Goal: Task Accomplishment & Management: Complete application form

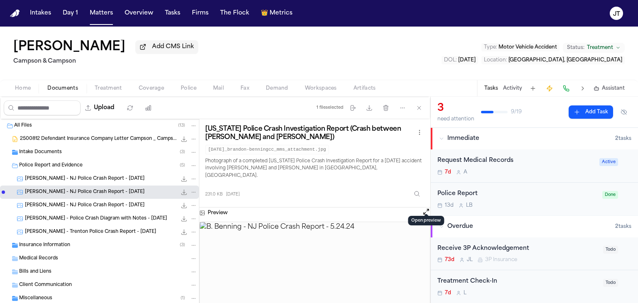
click at [426, 208] on button "Open preview" at bounding box center [426, 212] width 8 height 8
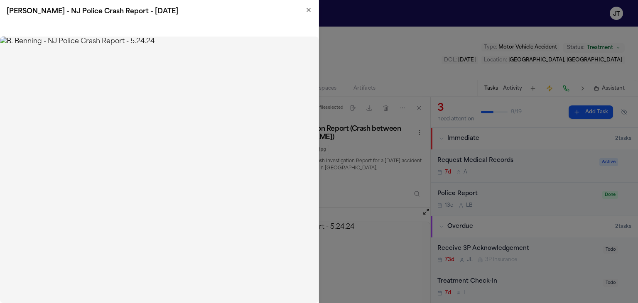
click at [106, 115] on img at bounding box center [159, 170] width 319 height 267
click at [307, 12] on icon "button" at bounding box center [309, 10] width 7 height 7
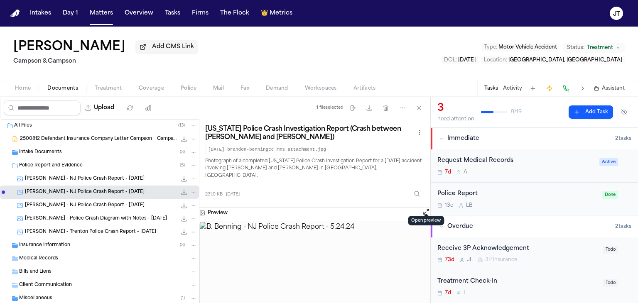
click at [89, 207] on span "[PERSON_NAME] - NJ Police Crash Report - [DATE]" at bounding box center [85, 205] width 120 height 7
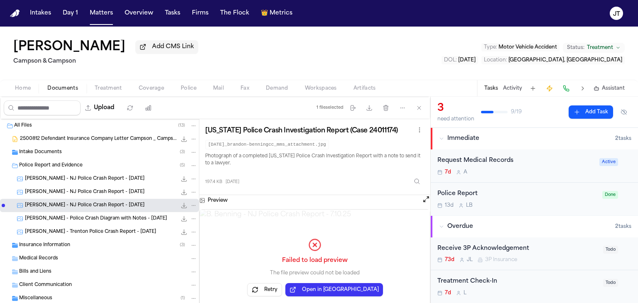
click at [214, 197] on h3 "Preview" at bounding box center [218, 200] width 20 height 7
click at [349, 291] on button "Open in New Tab" at bounding box center [335, 289] width 98 height 13
click at [96, 219] on span "[PERSON_NAME] - Police Crash Diagram with Notes - [DATE]" at bounding box center [96, 219] width 142 height 7
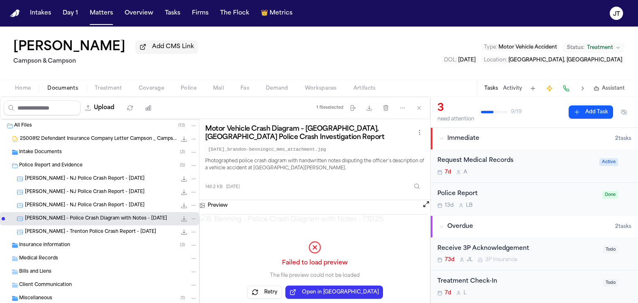
click at [91, 234] on span "[PERSON_NAME] - Trenton Police Crash Report - [DATE]" at bounding box center [90, 232] width 131 height 7
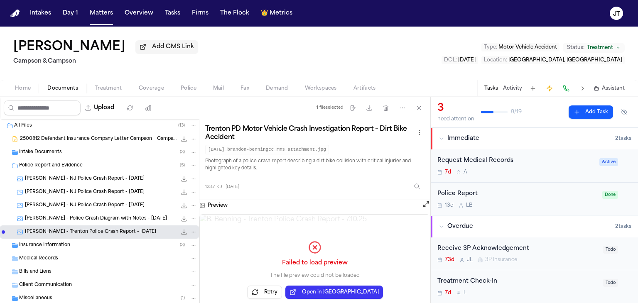
scroll to position [21, 0]
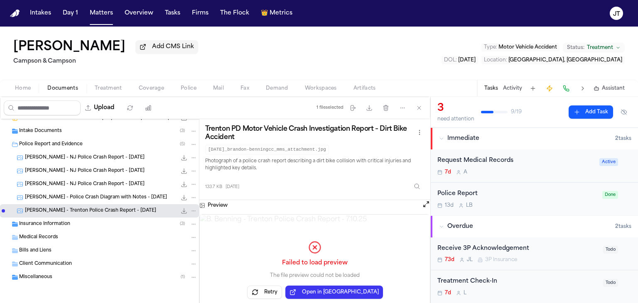
click at [33, 222] on span "Insurance Information" at bounding box center [44, 224] width 51 height 7
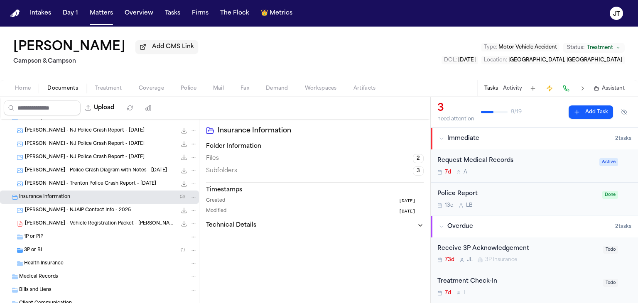
scroll to position [63, 0]
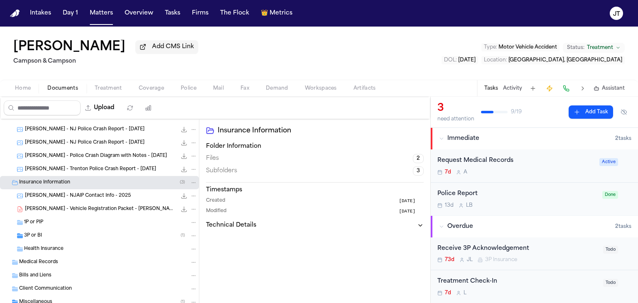
click at [51, 207] on span "[PERSON_NAME] - Vehicle Registration Packet - [PERSON_NAME] - [DATE]" at bounding box center [101, 209] width 152 height 7
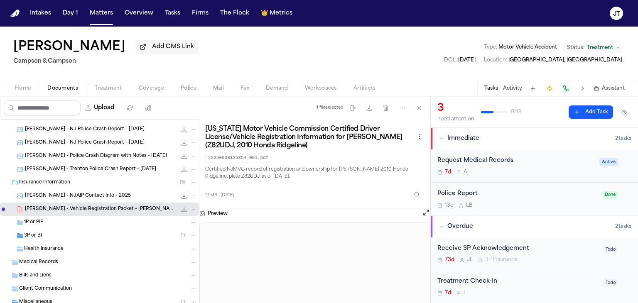
click at [48, 197] on span "[PERSON_NAME] - NJAIP Contact Info - 2025" at bounding box center [78, 196] width 106 height 7
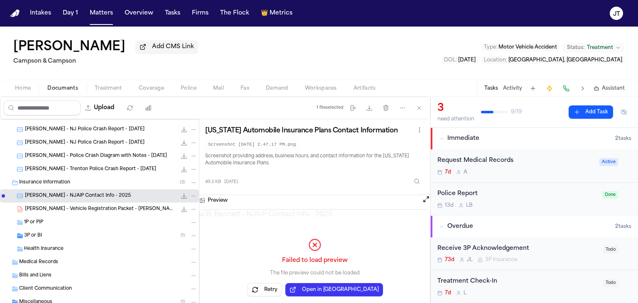
click at [43, 222] on span "1P or PIP" at bounding box center [33, 222] width 19 height 7
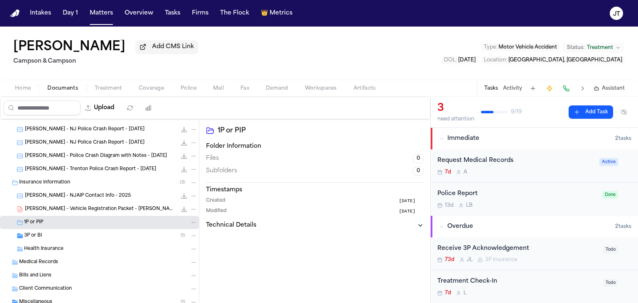
click at [30, 234] on span "3P or BI" at bounding box center [33, 236] width 18 height 7
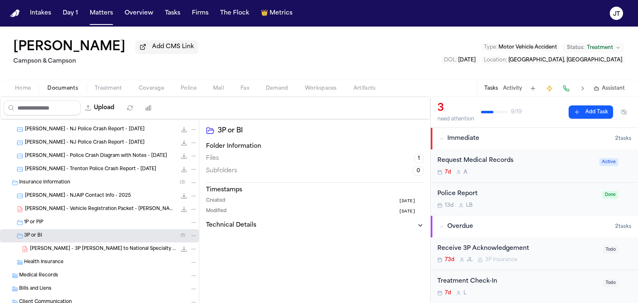
click at [40, 248] on span "[PERSON_NAME] - 3P [PERSON_NAME] to National Specialty Insurance - [DATE]" at bounding box center [103, 249] width 147 height 7
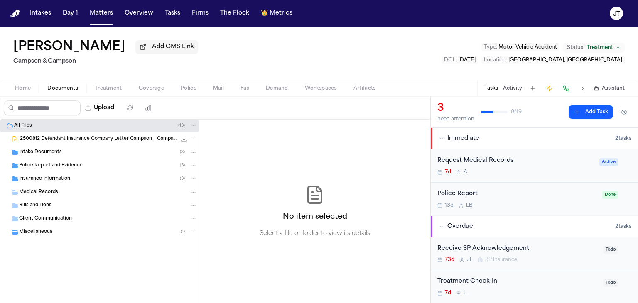
click at [52, 163] on span "Police Report and Evidence" at bounding box center [51, 166] width 64 height 7
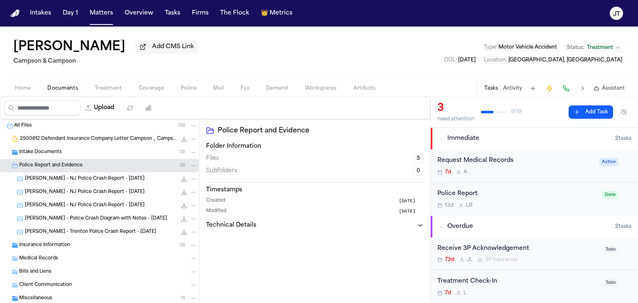
click at [35, 247] on span "Insurance Information" at bounding box center [44, 245] width 51 height 7
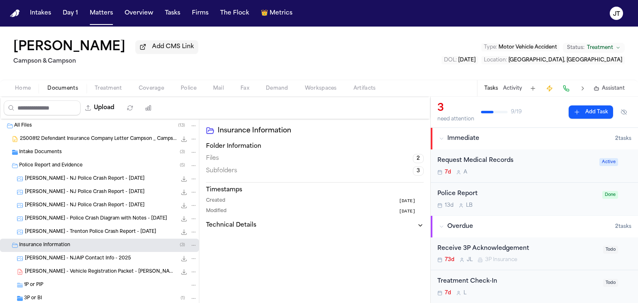
click at [42, 261] on span "[PERSON_NAME] - NJAIP Contact Info - 2025" at bounding box center [78, 259] width 106 height 7
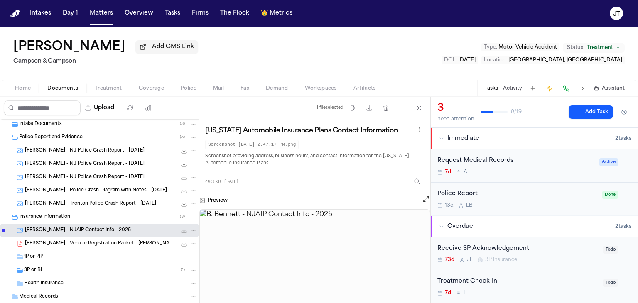
scroll to position [42, 0]
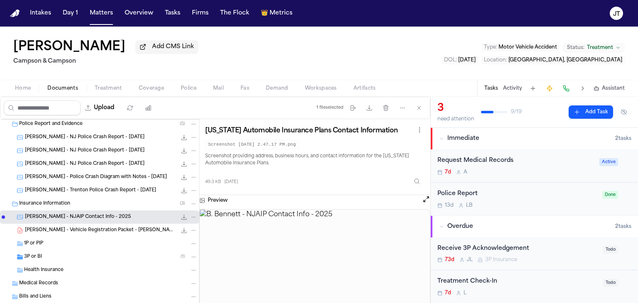
click at [37, 254] on span "3P or BI" at bounding box center [33, 257] width 18 height 7
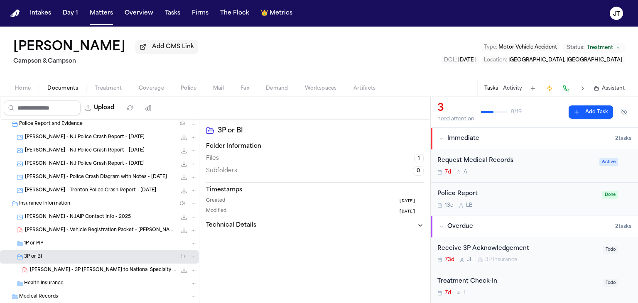
click at [42, 268] on span "[PERSON_NAME] - 3P [PERSON_NAME] to National Specialty Insurance - [DATE]" at bounding box center [103, 270] width 147 height 7
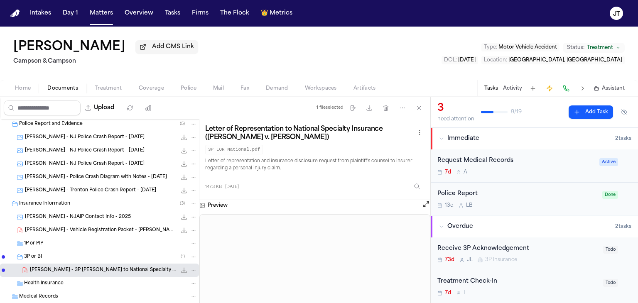
click at [51, 284] on span "Health Insurance" at bounding box center [43, 284] width 39 height 7
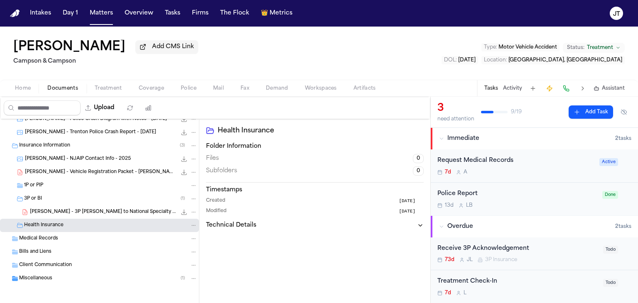
scroll to position [101, 0]
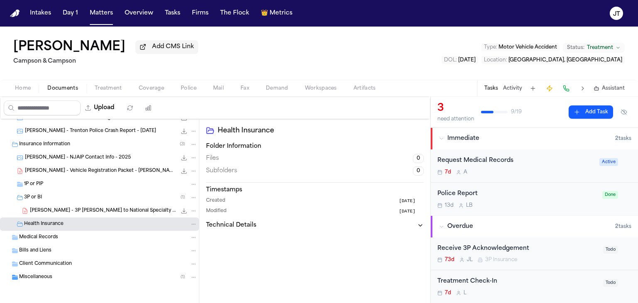
click at [46, 237] on span "Medical Records" at bounding box center [38, 237] width 39 height 7
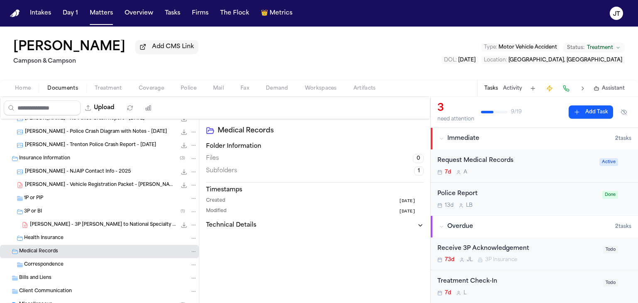
scroll to position [73, 0]
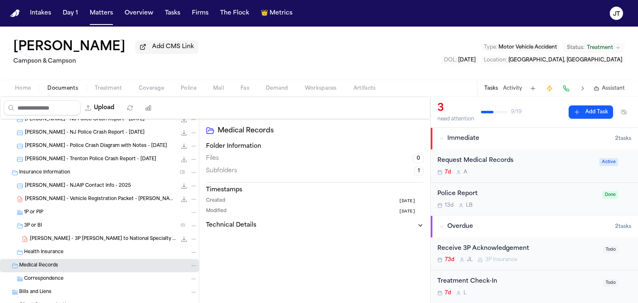
click at [27, 86] on span "Home" at bounding box center [23, 88] width 16 height 7
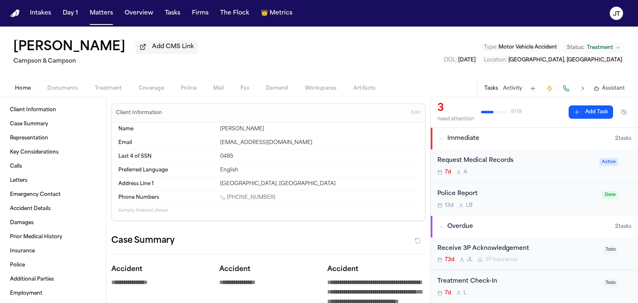
type textarea "*"
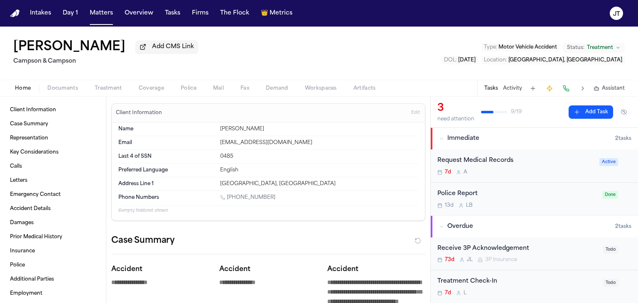
type textarea "*"
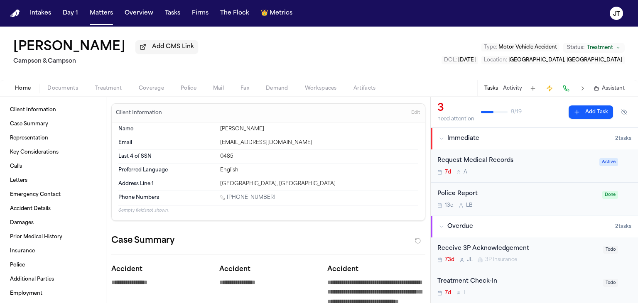
type textarea "*"
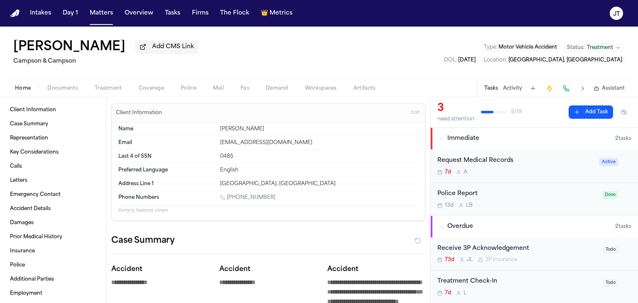
type textarea "*"
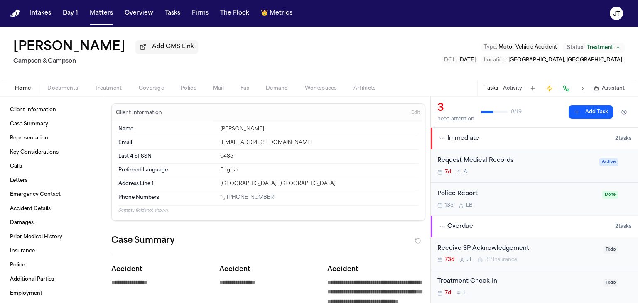
type textarea "*"
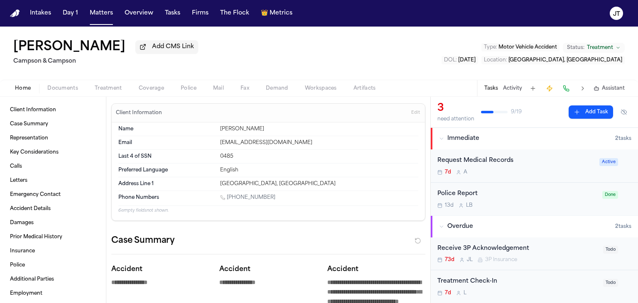
type textarea "*"
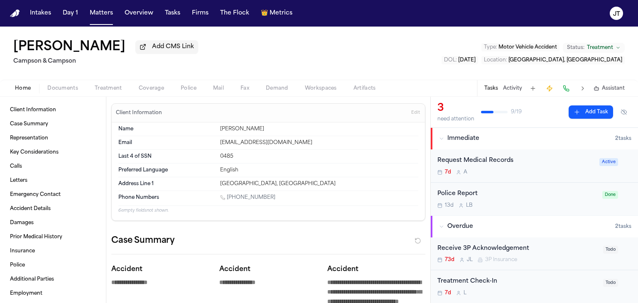
type textarea "*"
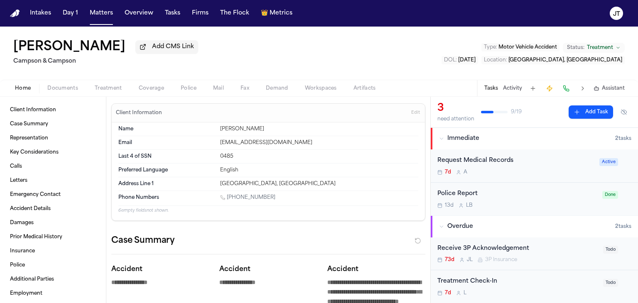
type textarea "*"
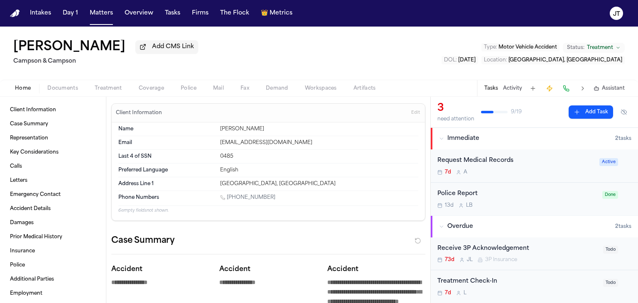
type textarea "*"
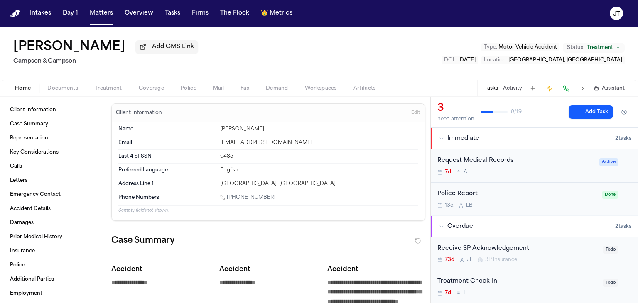
type textarea "*"
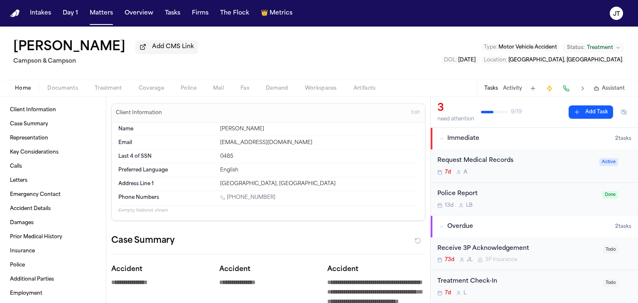
type textarea "*"
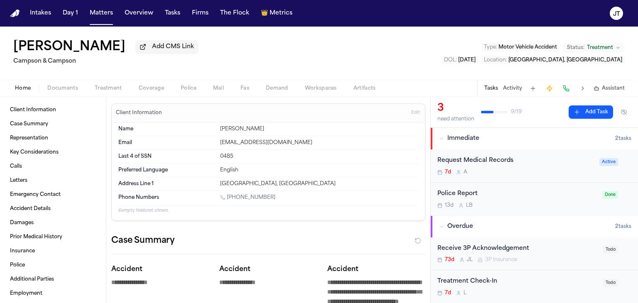
type textarea "*"
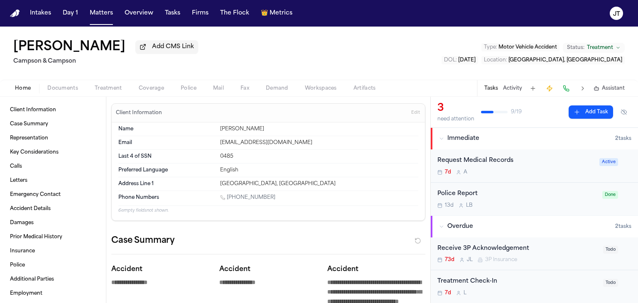
type textarea "*"
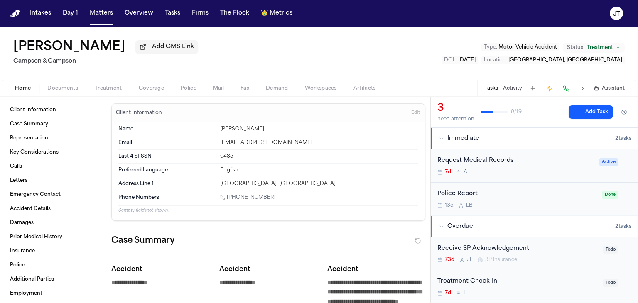
type textarea "*"
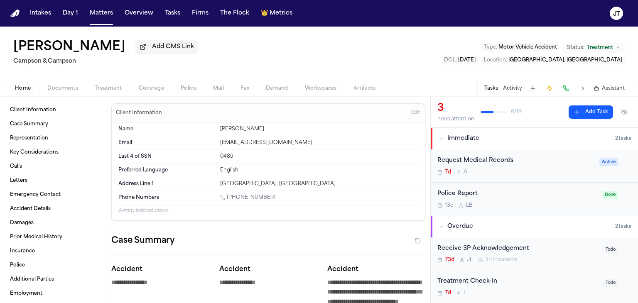
type textarea "*"
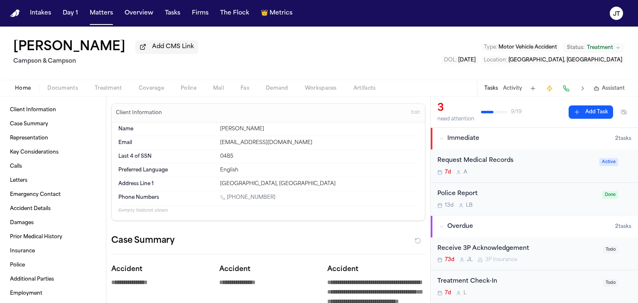
type textarea "*"
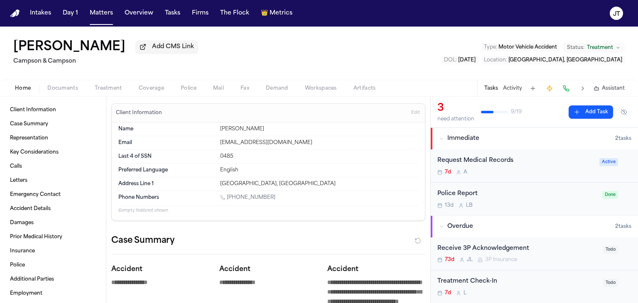
type textarea "*"
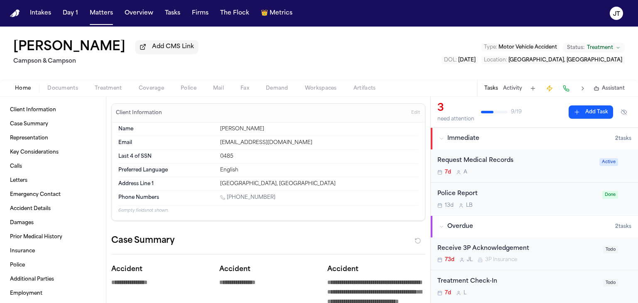
type textarea "*"
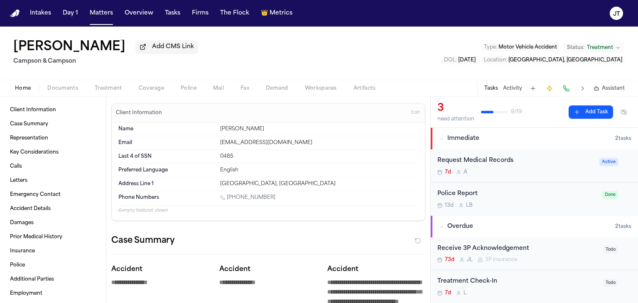
type textarea "*"
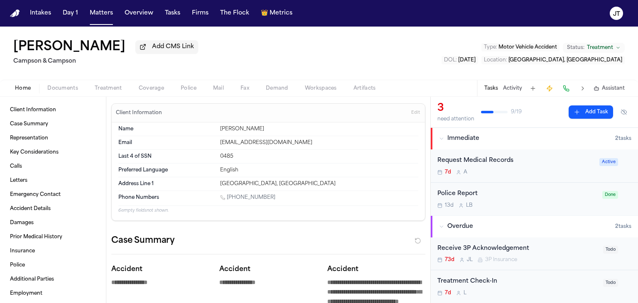
type textarea "*"
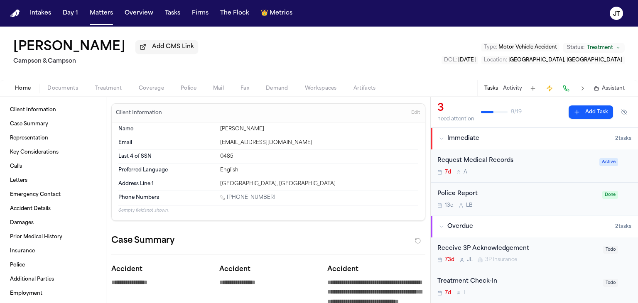
type textarea "*"
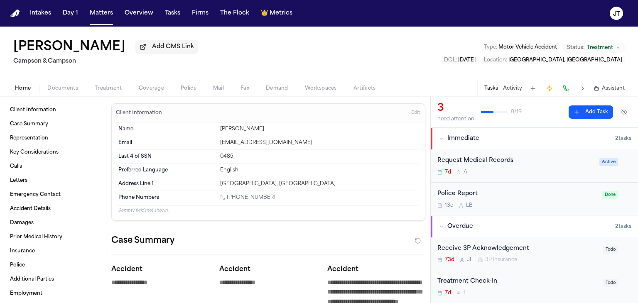
type textarea "*"
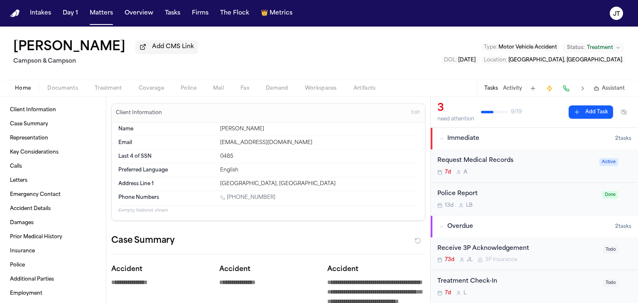
type textarea "*"
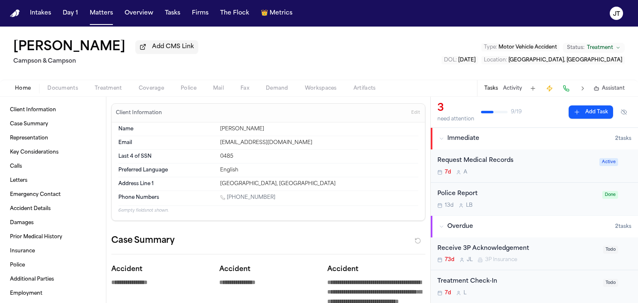
type textarea "*"
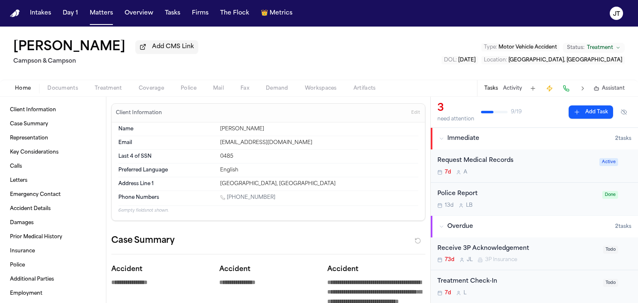
type textarea "*"
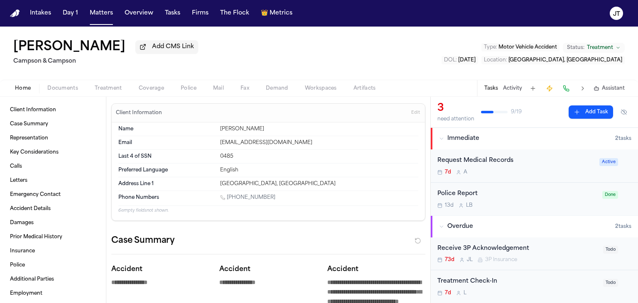
type textarea "*"
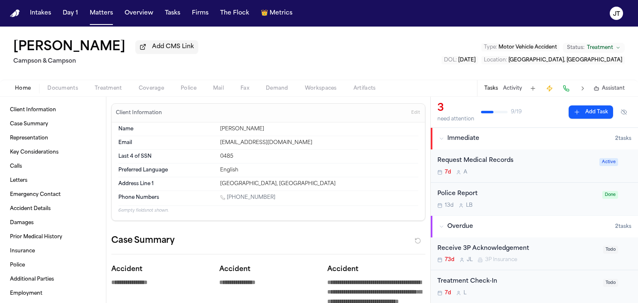
type textarea "*"
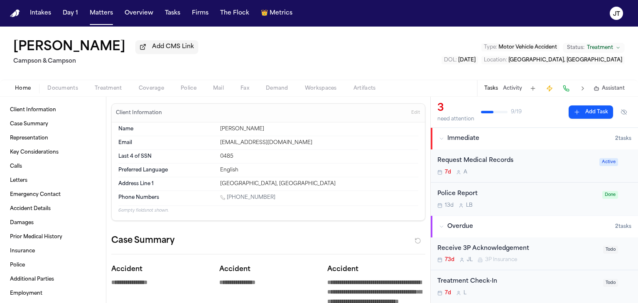
type textarea "*"
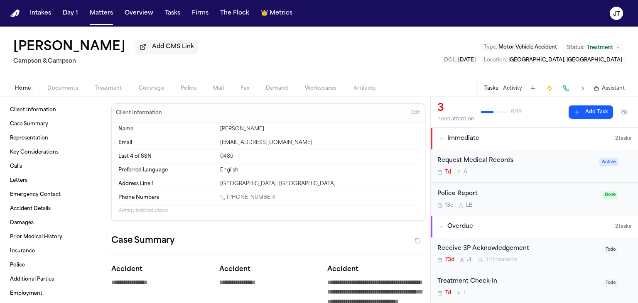
type textarea "*"
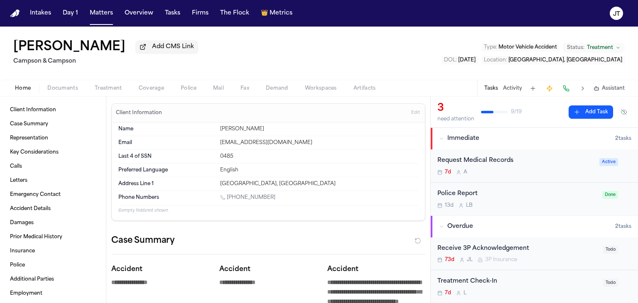
type textarea "*"
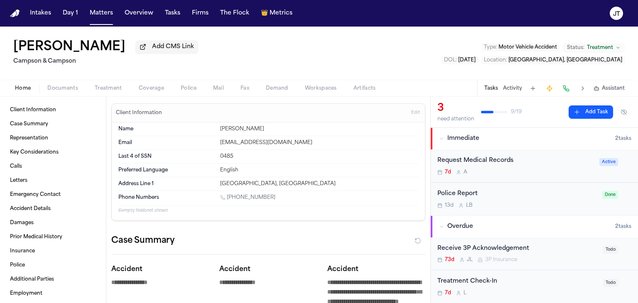
type textarea "*"
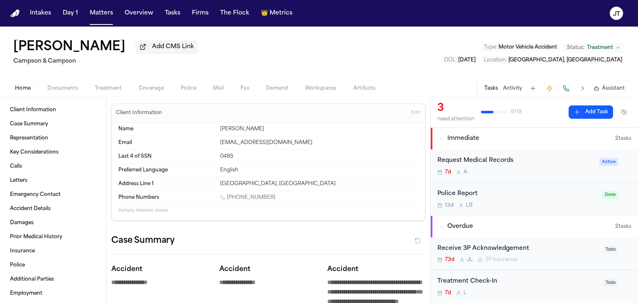
type textarea "*"
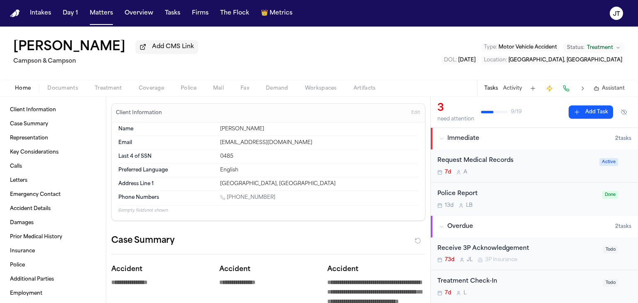
type textarea "*"
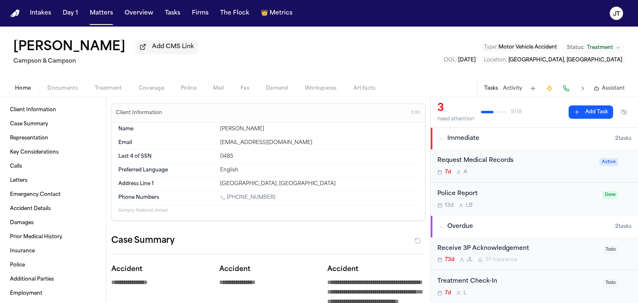
type textarea "*"
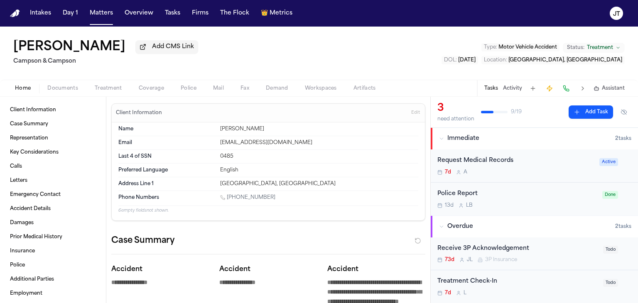
type textarea "*"
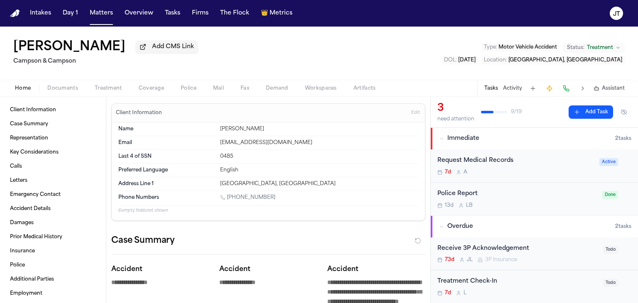
type textarea "*"
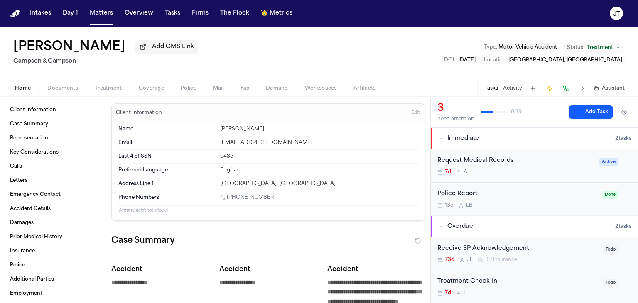
type textarea "*"
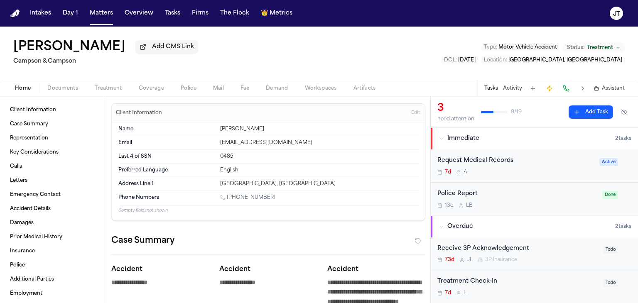
type textarea "*"
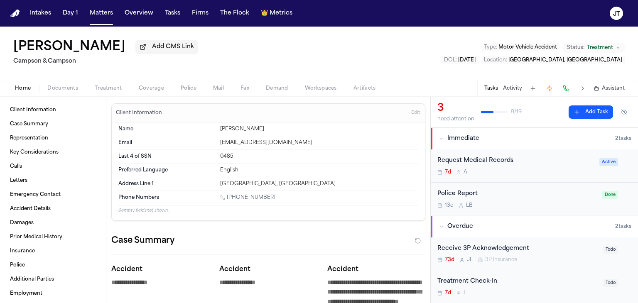
type textarea "*"
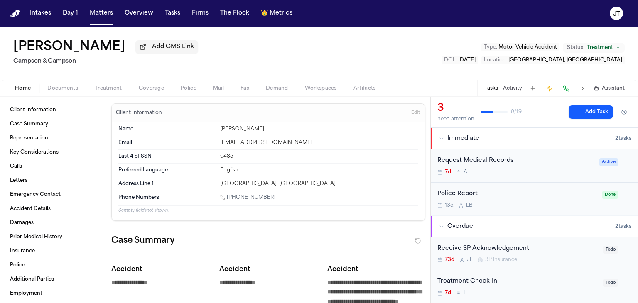
type textarea "*"
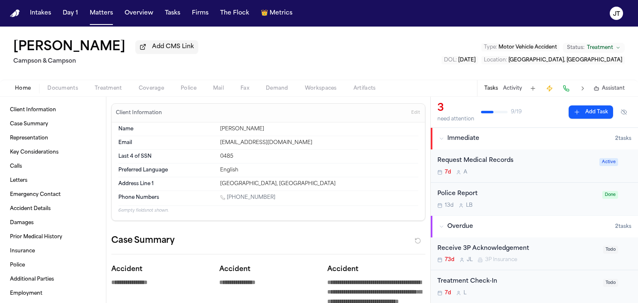
drag, startPoint x: 273, startPoint y: 194, endPoint x: 228, endPoint y: 197, distance: 44.6
click at [228, 197] on div "[PHONE_NUMBER]" at bounding box center [319, 199] width 198 height 8
copy link "[PHONE_NUMBER]"
